Goal: Transaction & Acquisition: Purchase product/service

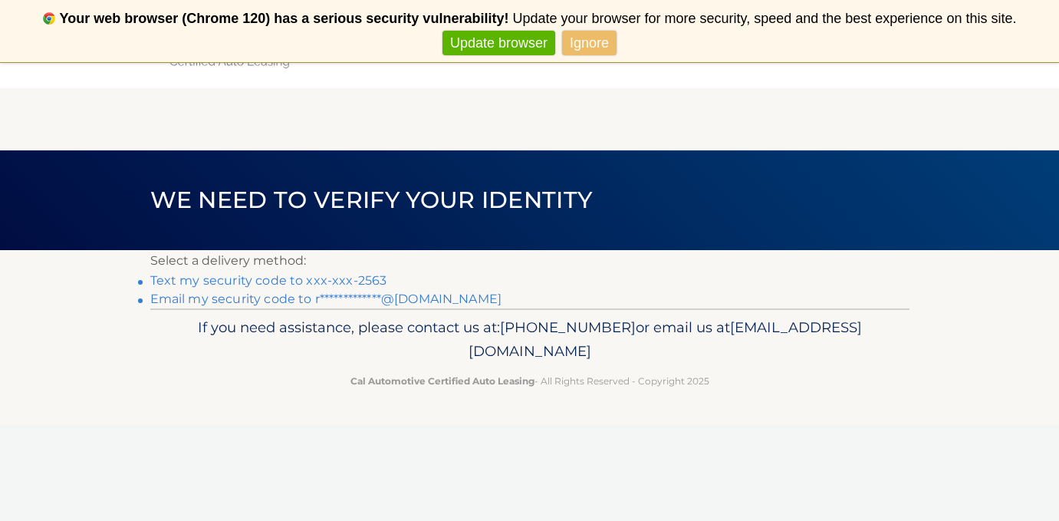
scroll to position [8, 0]
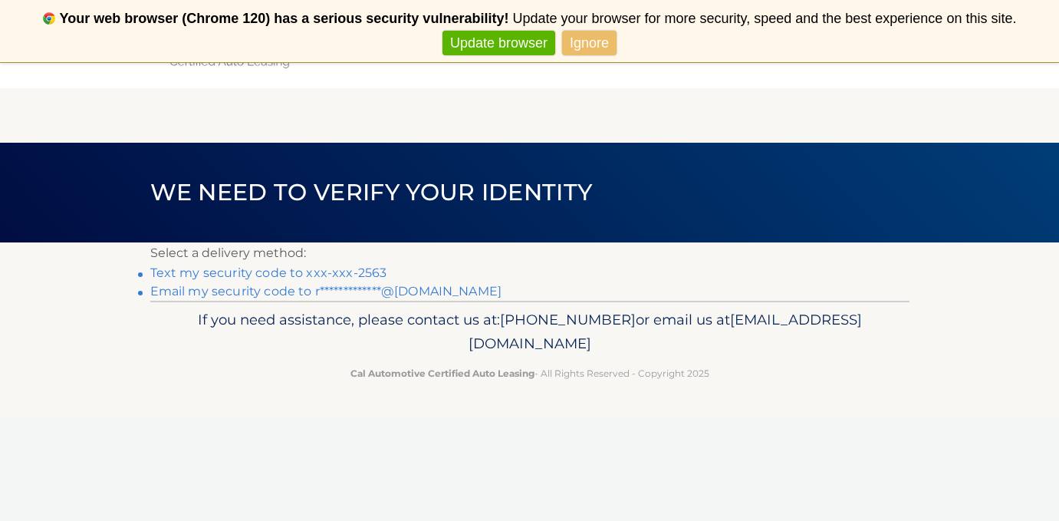
click at [368, 273] on link "Text my security code to xxx-xxx-2563" at bounding box center [268, 272] width 237 height 15
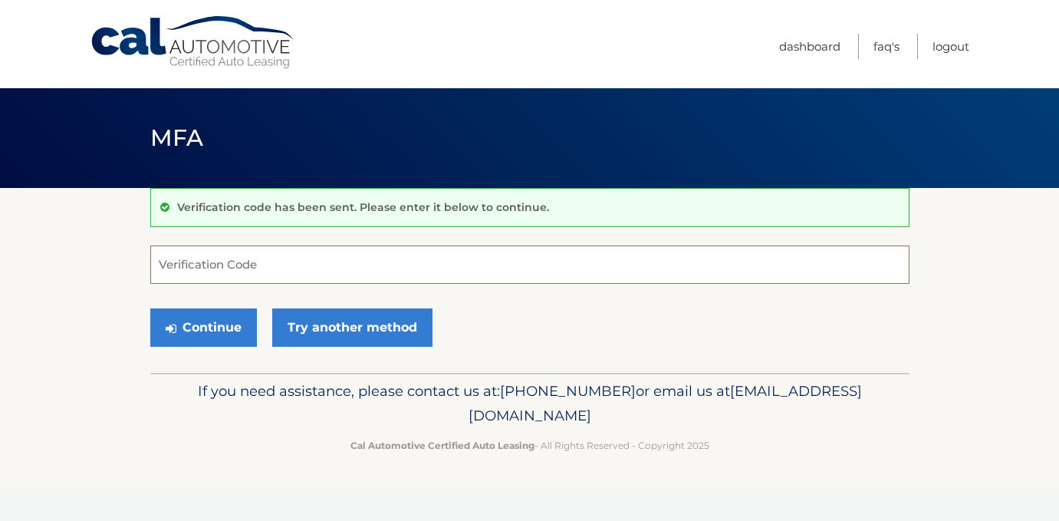
click at [368, 273] on input "Verification Code" at bounding box center [529, 264] width 759 height 38
type input "719760"
click at [212, 302] on div "Continue Try another method" at bounding box center [529, 328] width 759 height 52
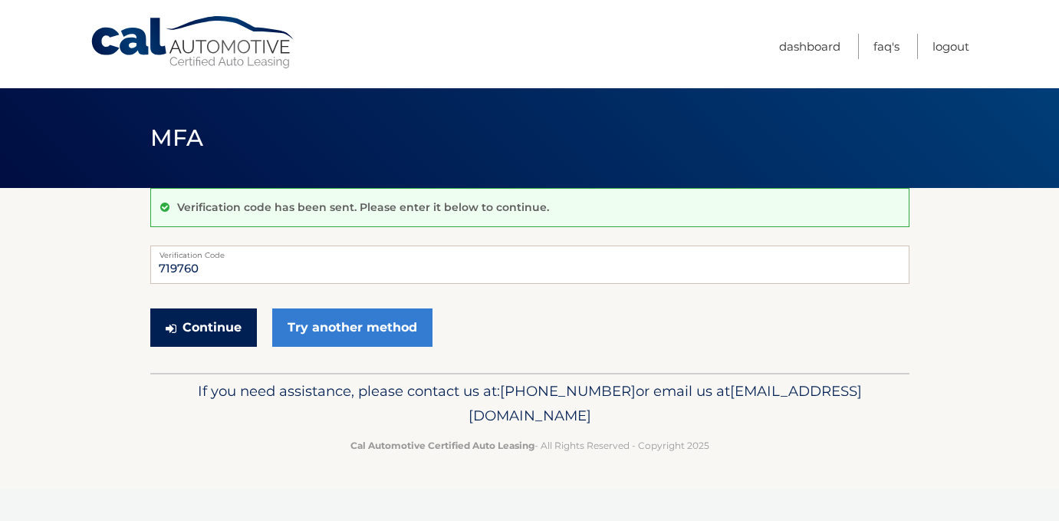
click at [203, 325] on button "Continue" at bounding box center [203, 327] width 107 height 38
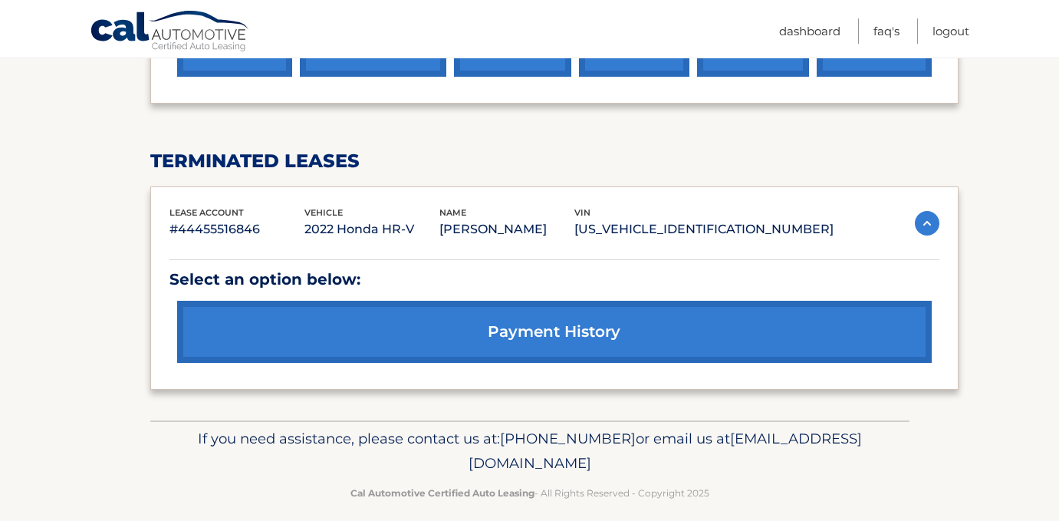
scroll to position [578, 0]
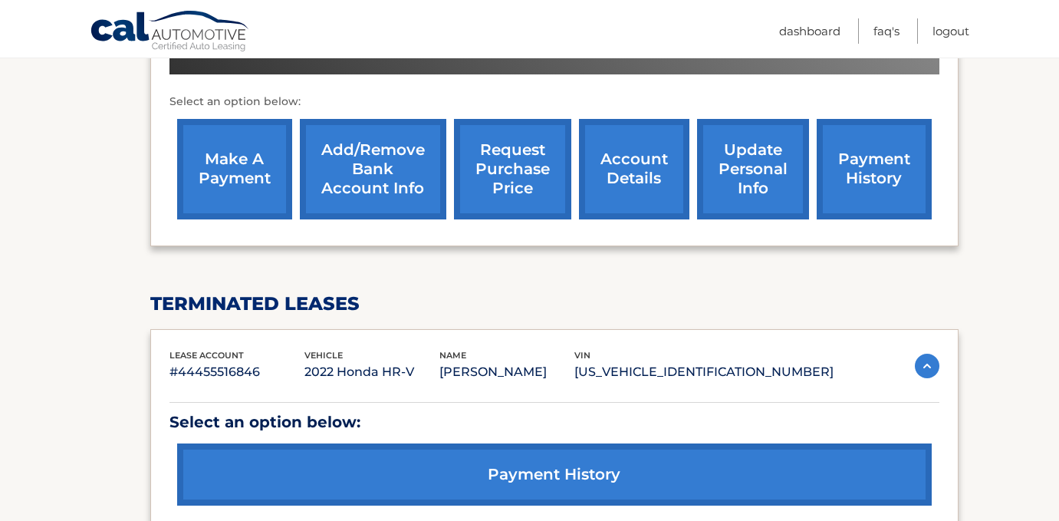
click at [252, 121] on link "make a payment" at bounding box center [234, 169] width 115 height 100
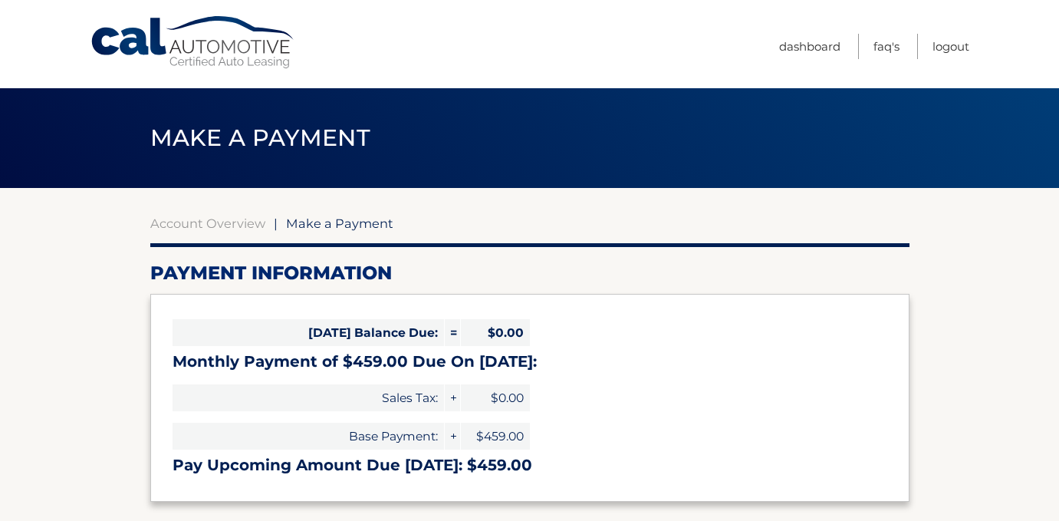
select select "MmY5NmE0MjgtOTJjOC00NGY4LWI1MzEtNzJhYWI4OWQ2MWYy"
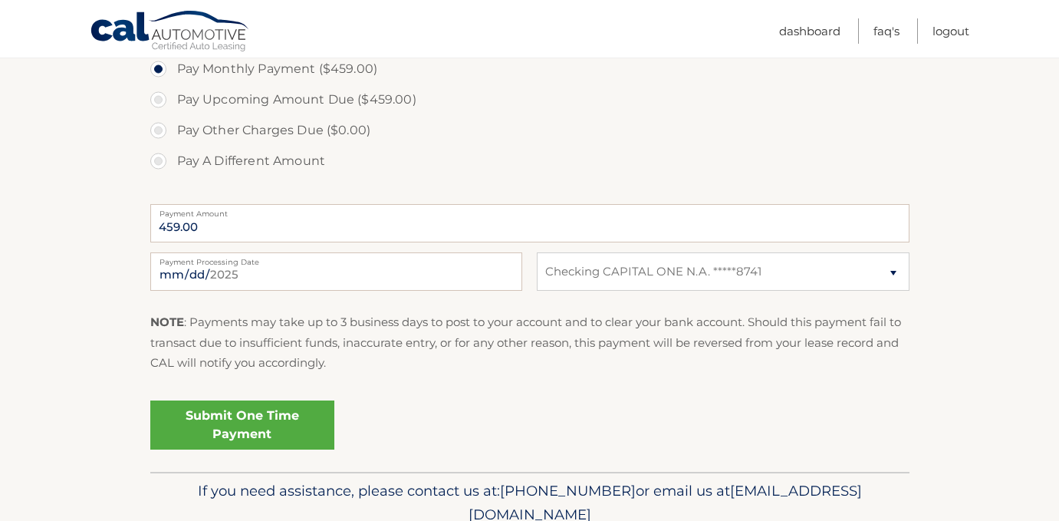
scroll to position [515, 0]
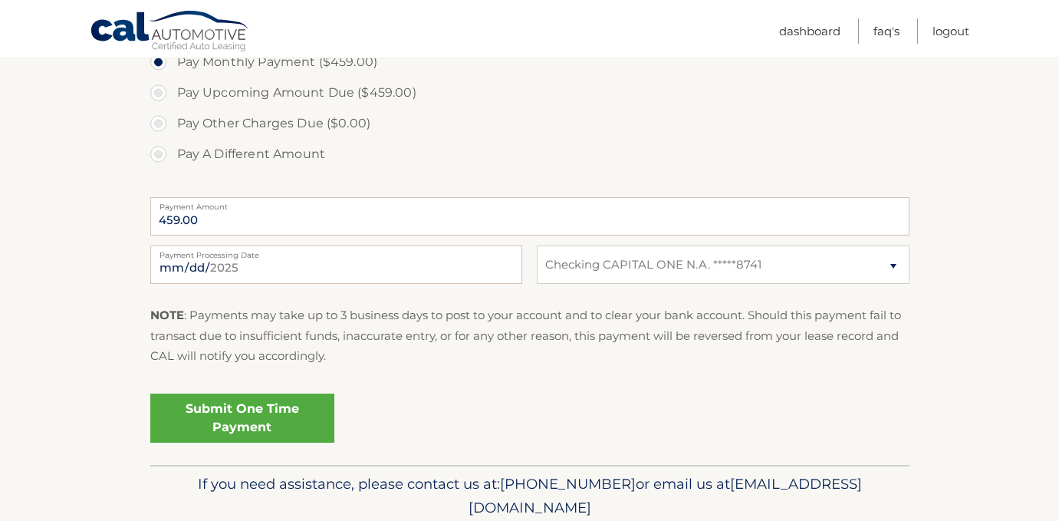
click at [245, 419] on link "Submit One Time Payment" at bounding box center [242, 417] width 184 height 49
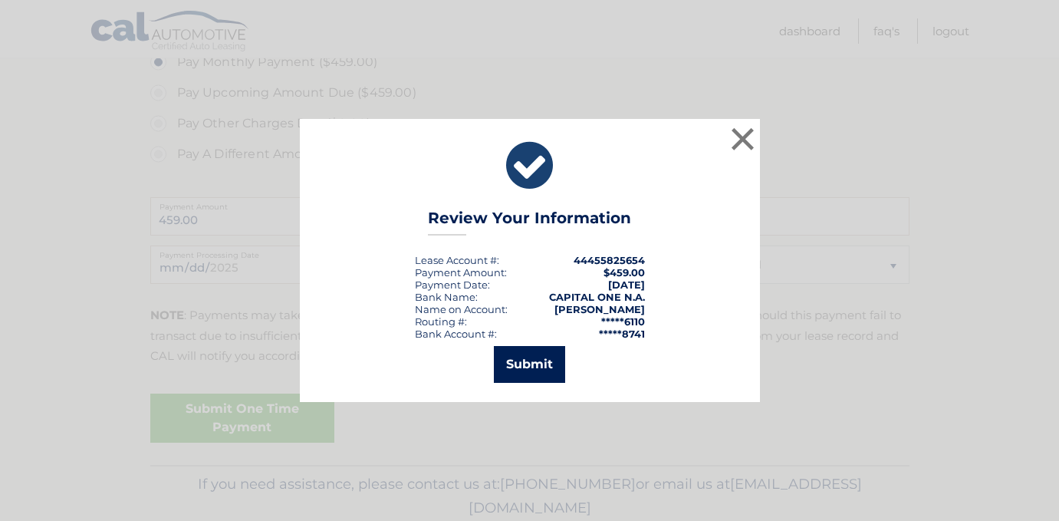
click at [528, 367] on button "Submit" at bounding box center [529, 364] width 71 height 37
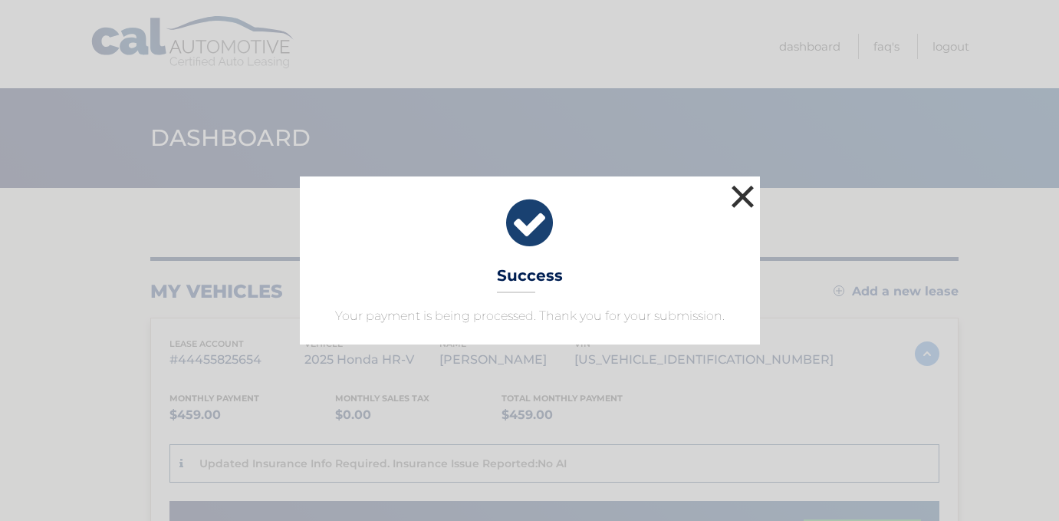
click at [741, 199] on button "×" at bounding box center [743, 196] width 31 height 31
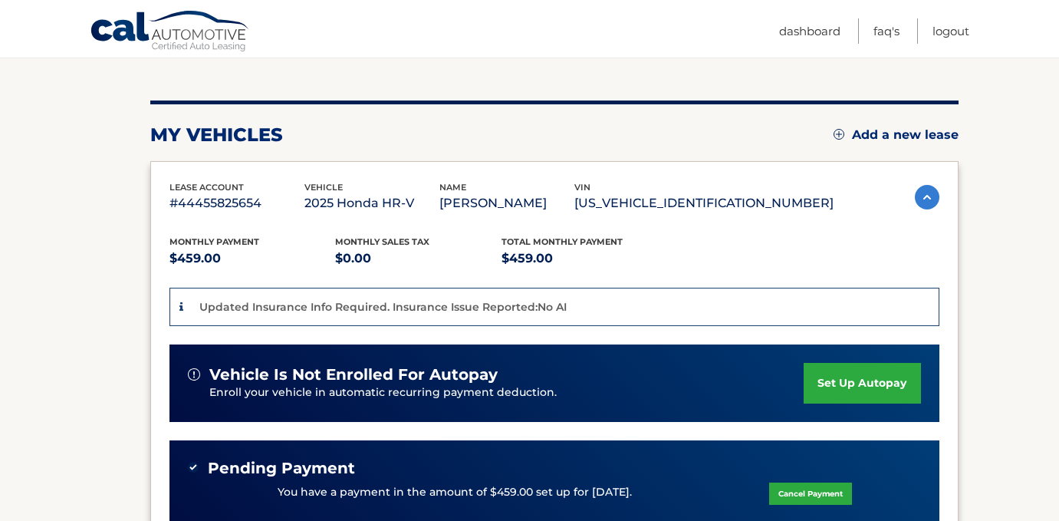
scroll to position [172, 0]
